Goal: Find contact information: Find contact information

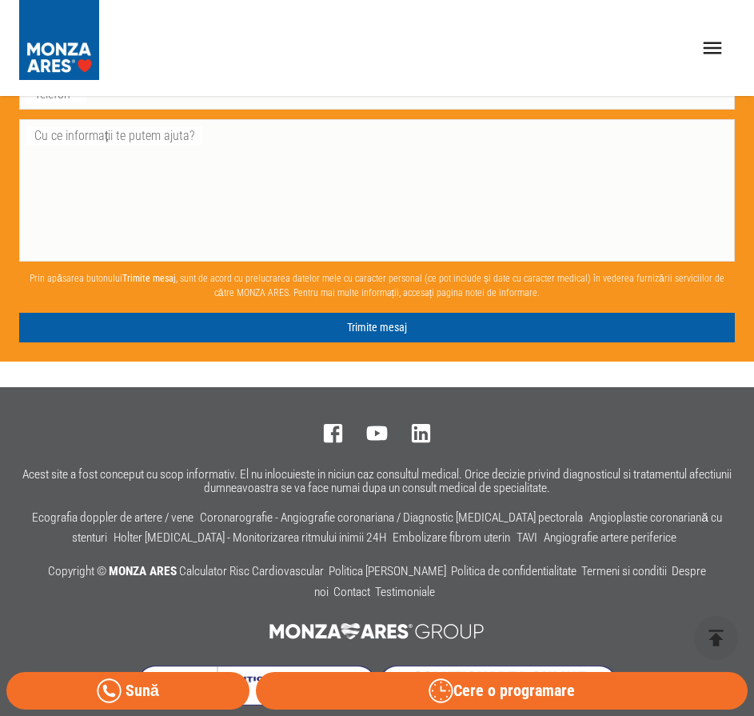
scroll to position [4160, 0]
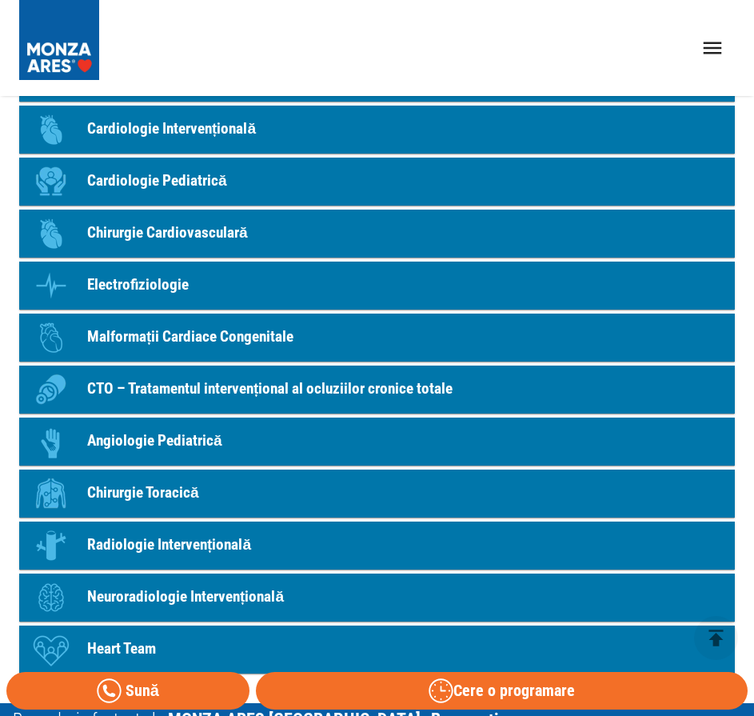
scroll to position [1839, 0]
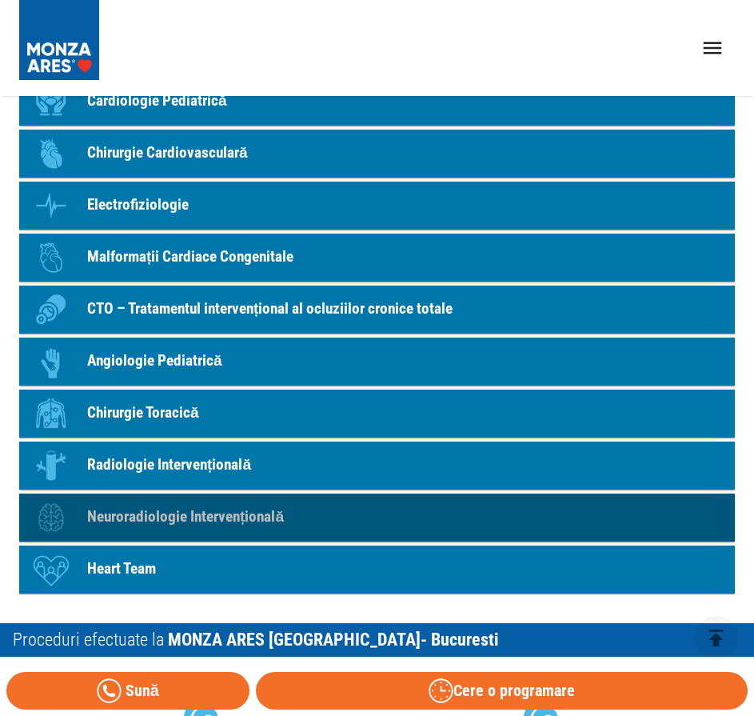
click at [146, 512] on p "Neuroradiologie Intervențională" at bounding box center [185, 516] width 197 height 23
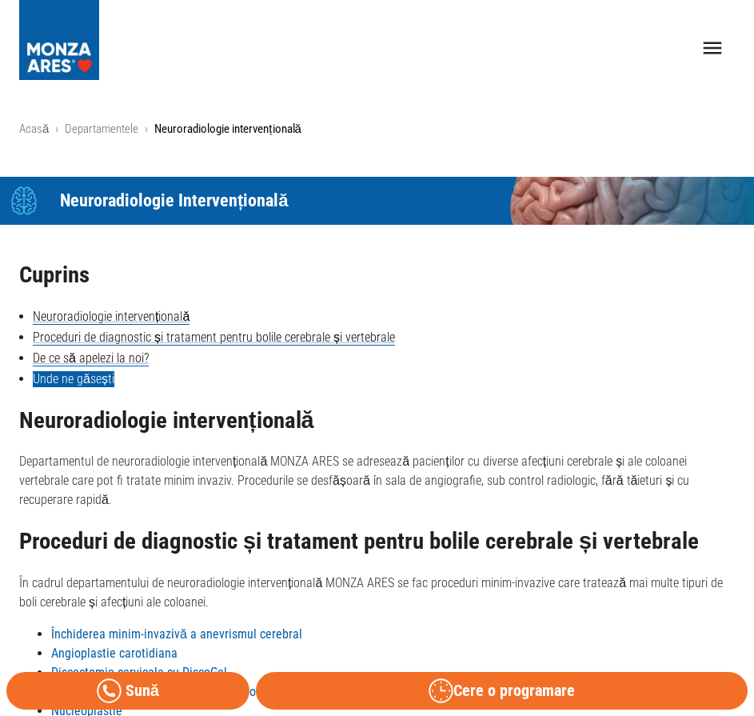
click at [103, 371] on link "Unde ne găsești" at bounding box center [74, 379] width 82 height 16
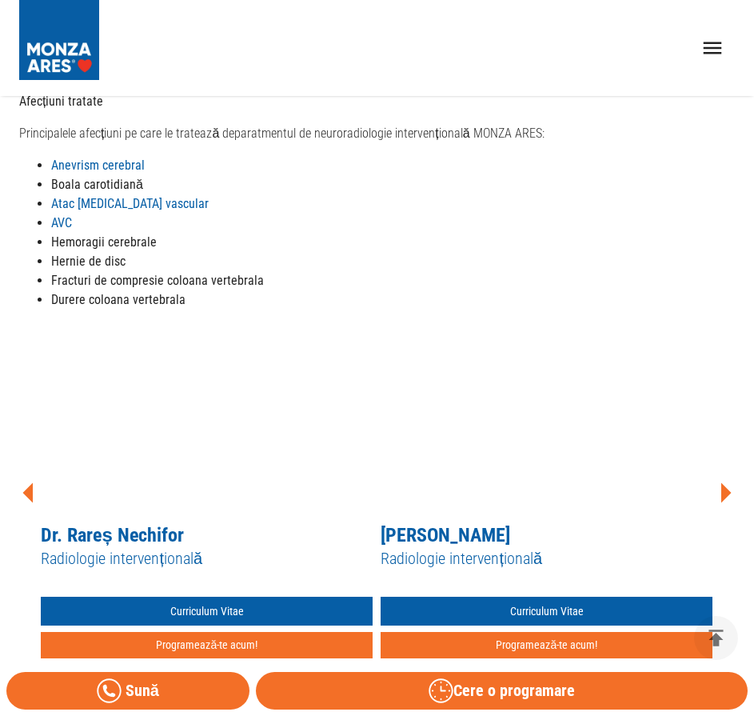
scroll to position [700, 0]
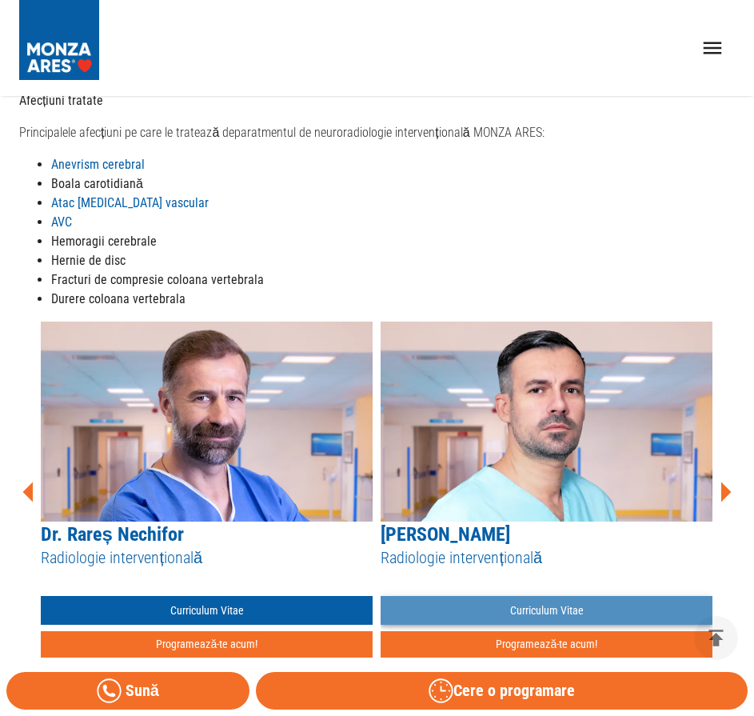
click at [566, 596] on link "Curriculum Vitae" at bounding box center [547, 611] width 332 height 30
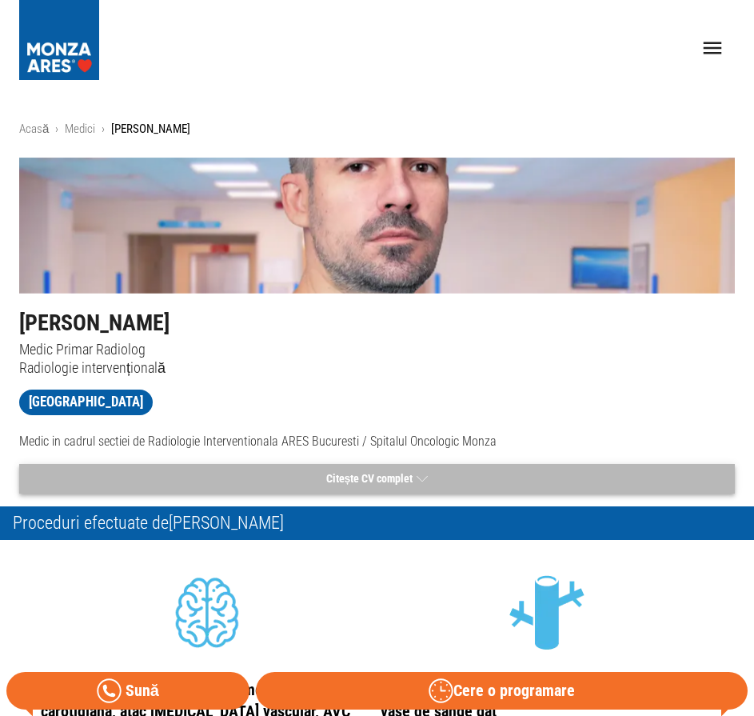
click at [360, 487] on button "Citește CV complet" at bounding box center [377, 479] width 716 height 30
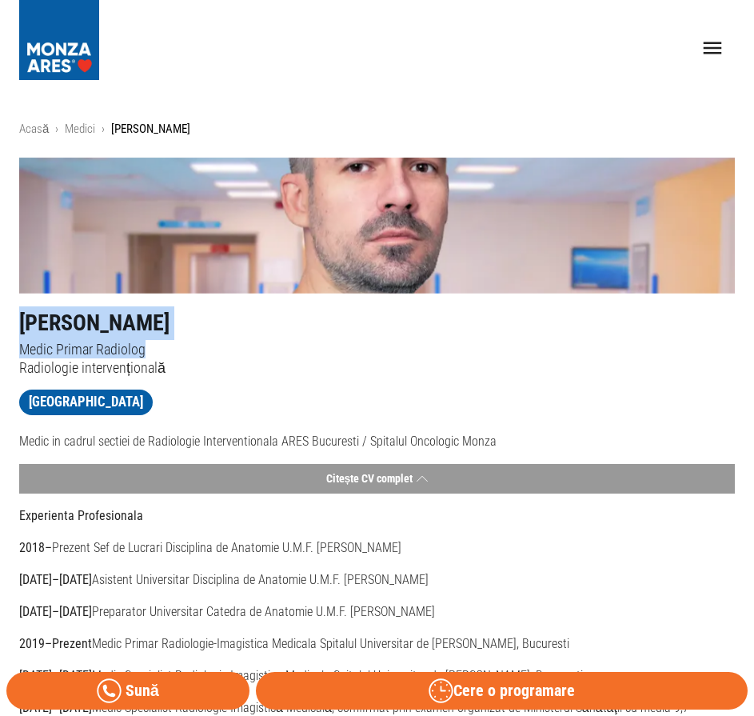
drag, startPoint x: 19, startPoint y: 321, endPoint x: 219, endPoint y: 349, distance: 201.9
click at [219, 349] on div "Dr. Razvan Stanciulescu Medic Primar Radiolog Radiologie intervențională" at bounding box center [370, 334] width 728 height 83
copy div "Dr. Razvan Stanciulescu Medic Primar Radiolog"
